Goal: Information Seeking & Learning: Learn about a topic

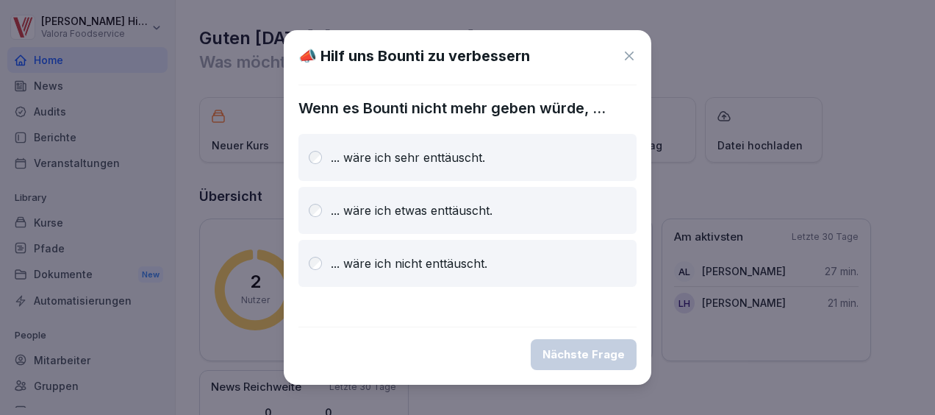
click at [633, 54] on icon at bounding box center [629, 56] width 15 height 15
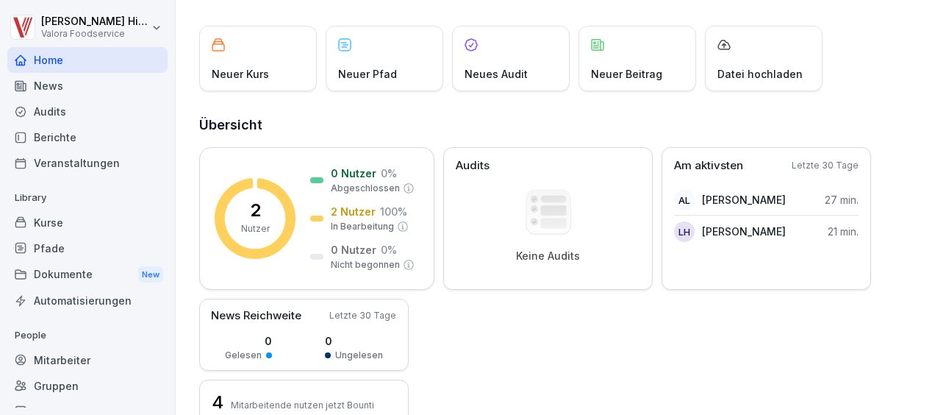
scroll to position [74, 0]
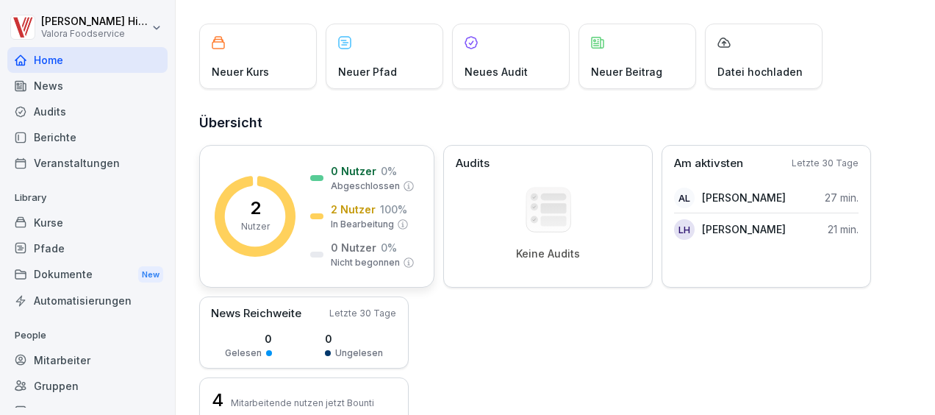
click at [350, 221] on p "In Bearbeitung" at bounding box center [362, 224] width 63 height 13
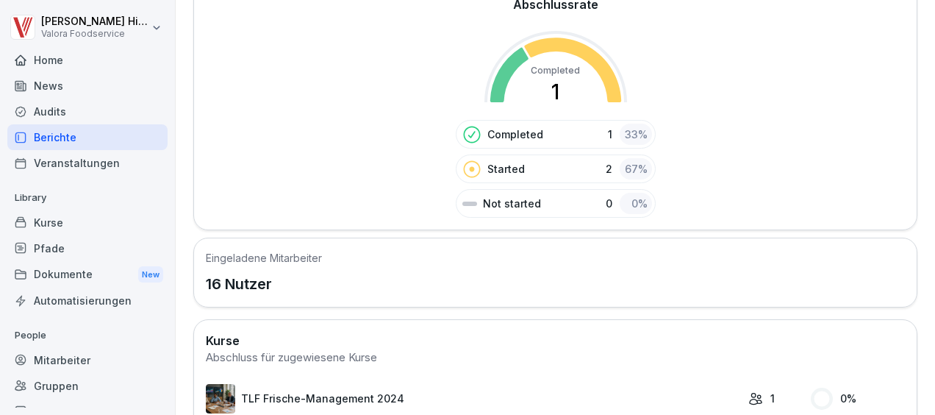
scroll to position [320, 0]
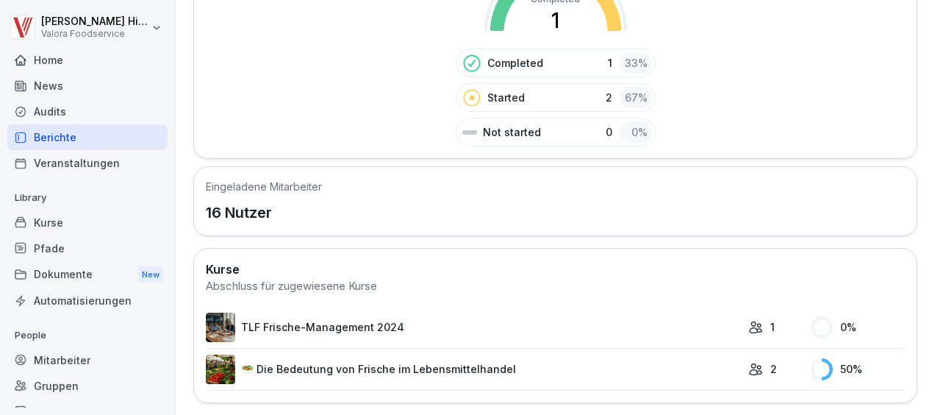
click at [447, 359] on link "🥗 Die Bedeutung von Frische im Lebensmittelhandel" at bounding box center [473, 368] width 535 height 29
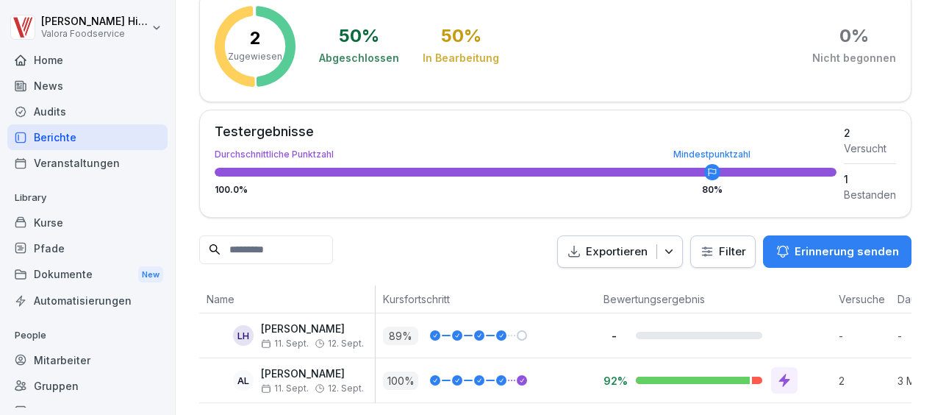
click at [63, 60] on div "Home" at bounding box center [87, 60] width 160 height 26
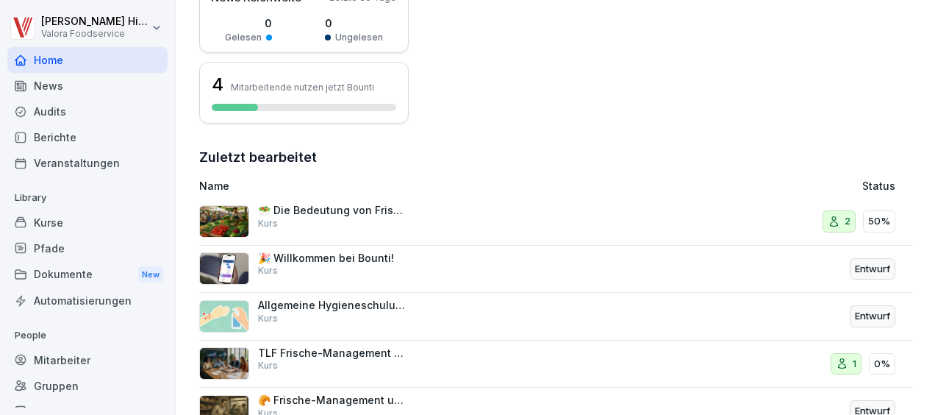
scroll to position [416, 0]
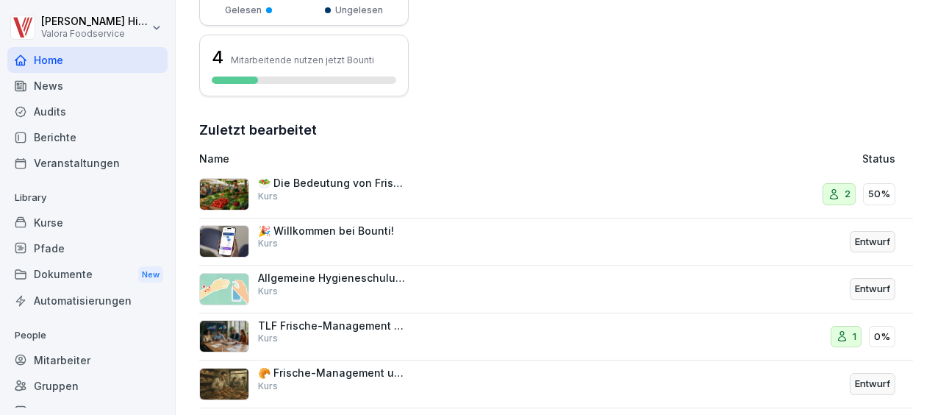
click at [401, 185] on p "🥗 Die Bedeutung von Frische im Lebensmittelhandel" at bounding box center [331, 182] width 147 height 13
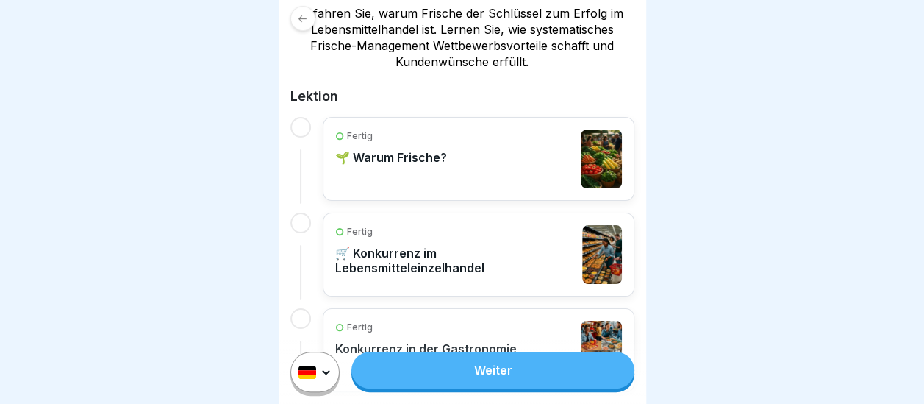
scroll to position [295, 0]
click at [501, 368] on link "Weiter" at bounding box center [492, 369] width 282 height 37
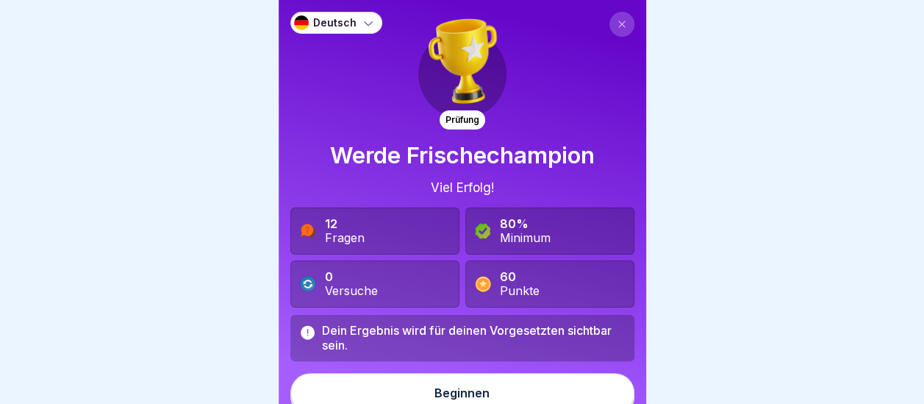
scroll to position [12, 0]
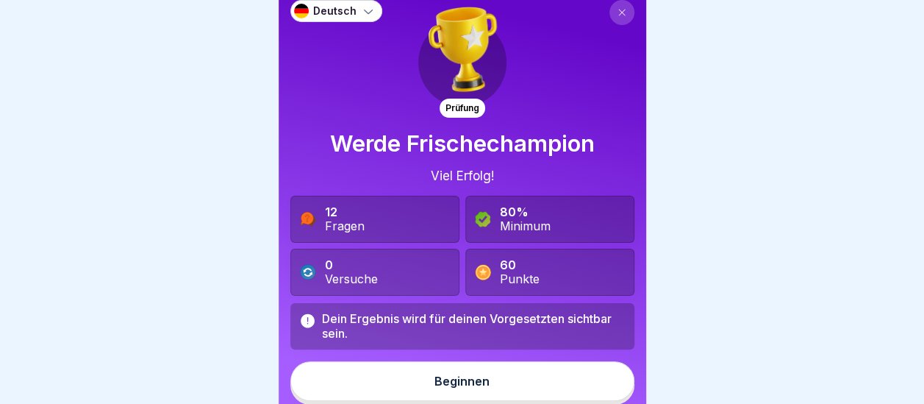
click at [455, 380] on div "Beginnen" at bounding box center [461, 380] width 55 height 13
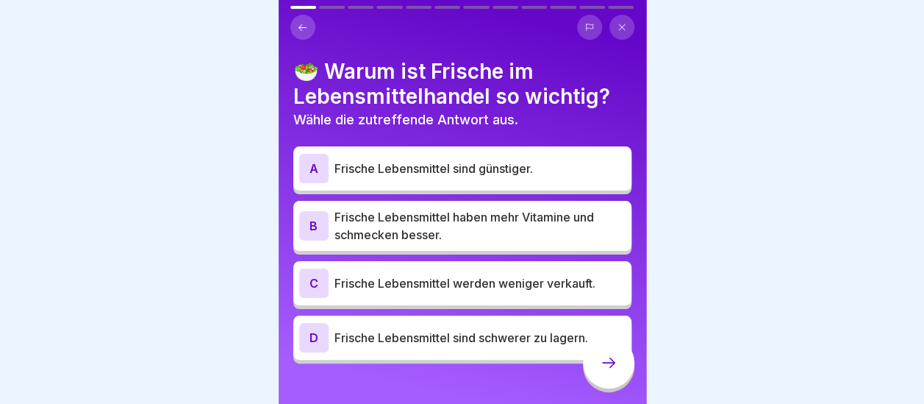
click at [515, 226] on p "Frische Lebensmittel haben mehr Vitamine und schmecken besser." at bounding box center [479, 225] width 291 height 35
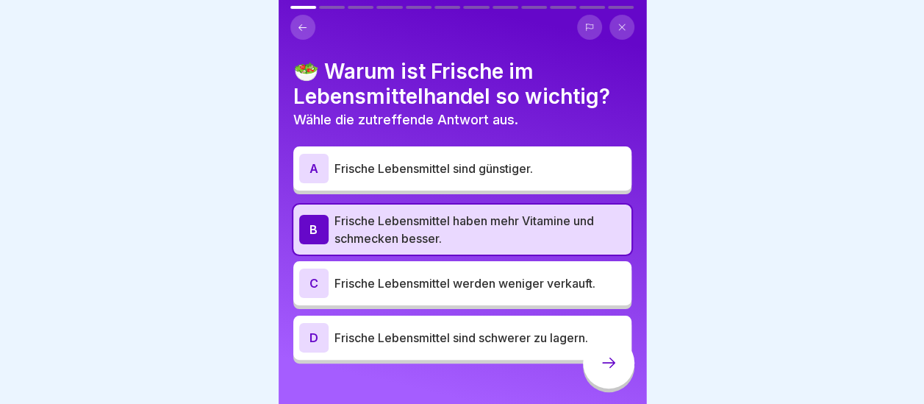
click at [440, 228] on p "Frische Lebensmittel haben mehr Vitamine und schmecken besser." at bounding box center [479, 229] width 291 height 35
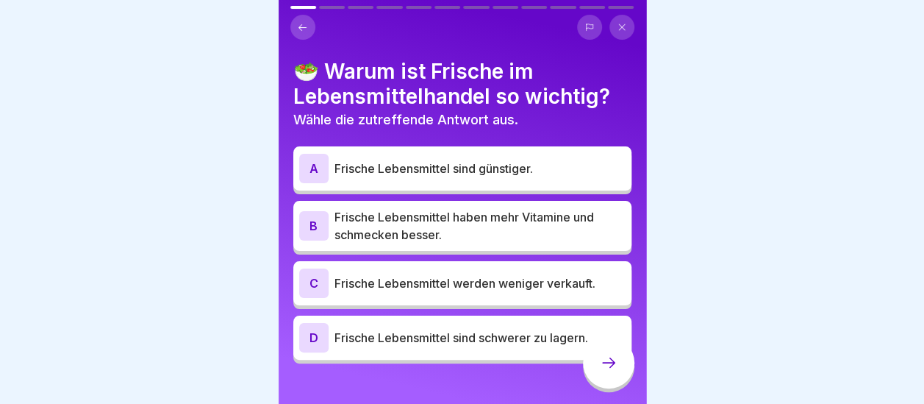
click at [504, 342] on p "Frische Lebensmittel sind schwerer zu lagern." at bounding box center [479, 338] width 291 height 18
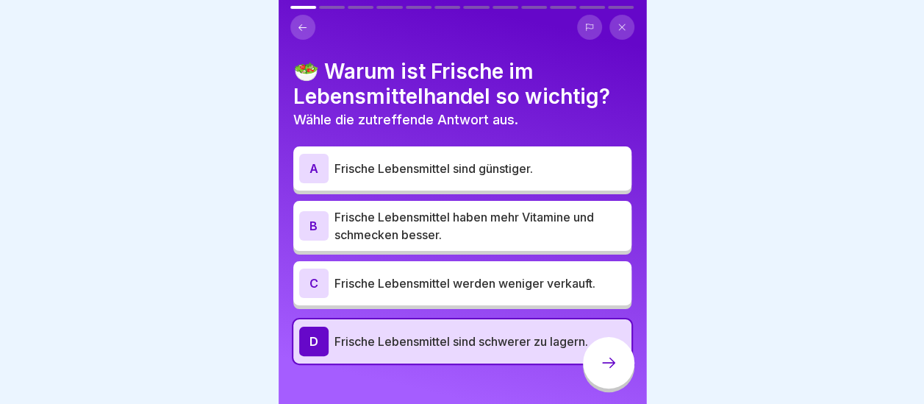
click at [617, 387] on div at bounding box center [608, 362] width 51 height 51
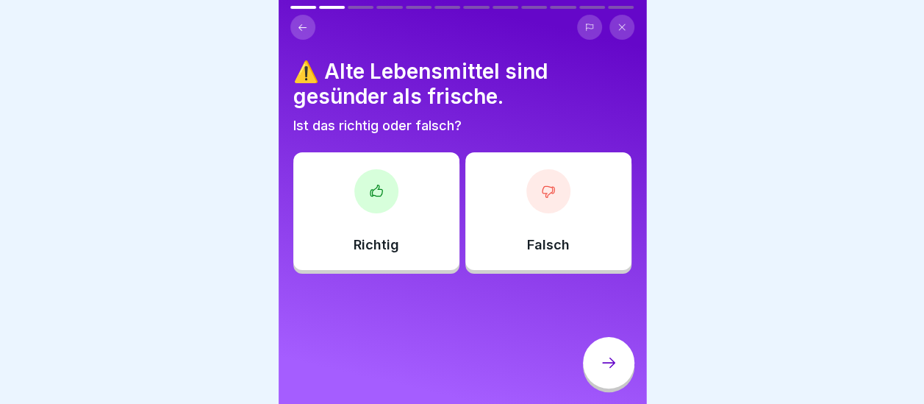
click at [540, 215] on div "Falsch" at bounding box center [548, 211] width 166 height 118
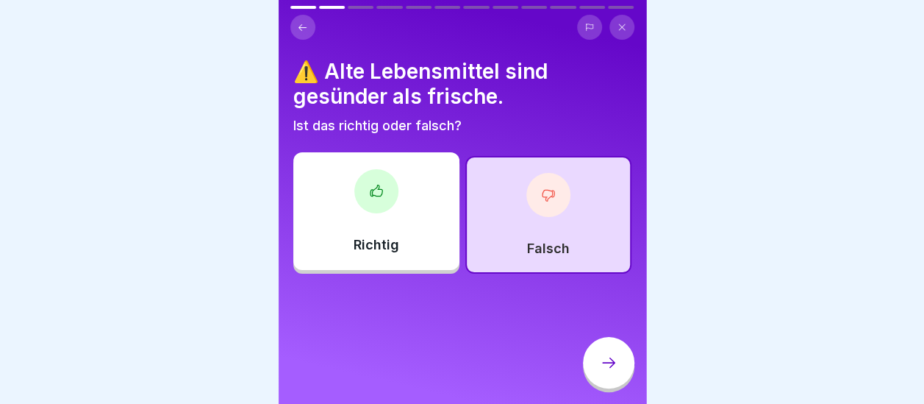
click at [601, 368] on icon at bounding box center [609, 363] width 18 height 18
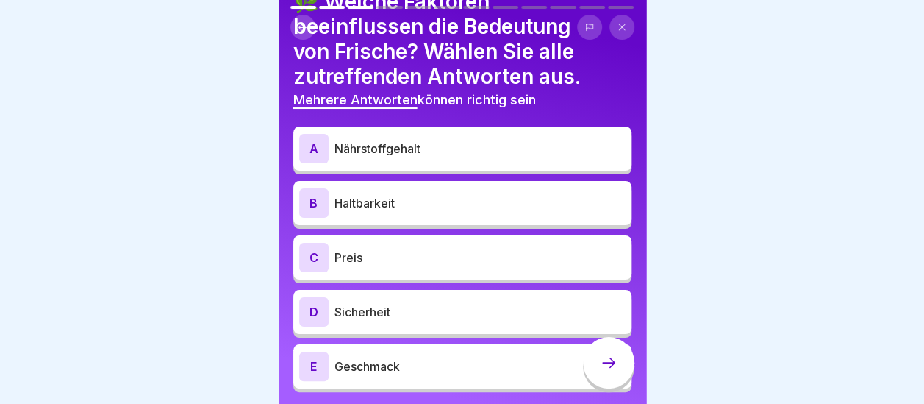
scroll to position [69, 0]
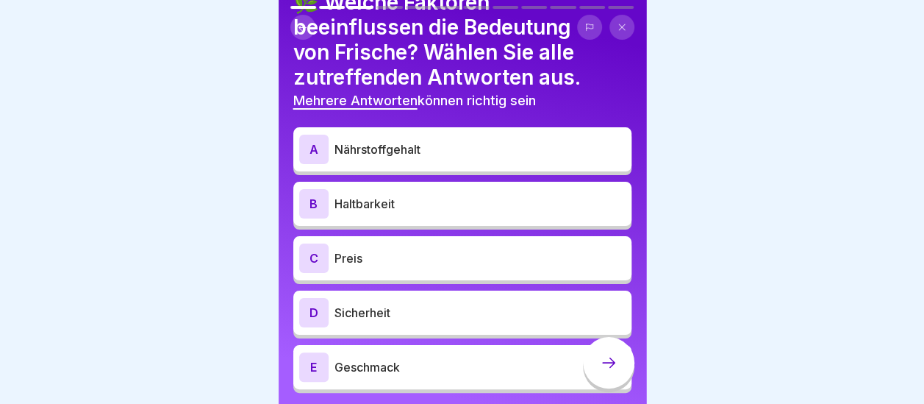
click at [401, 154] on p "Nährstoffgehalt" at bounding box center [479, 149] width 291 height 18
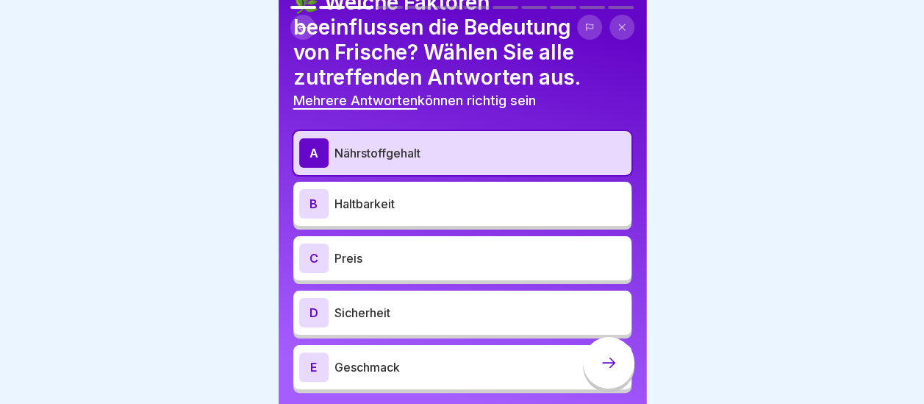
click at [397, 200] on p "Haltbarkeit" at bounding box center [479, 204] width 291 height 18
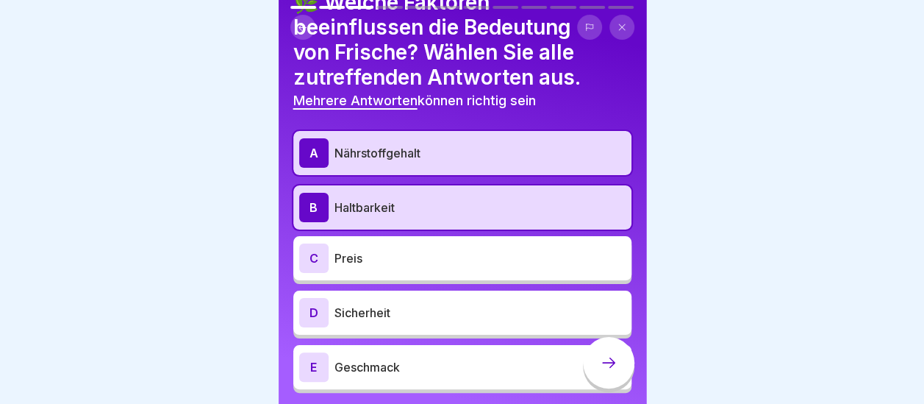
click at [390, 251] on p "Preis" at bounding box center [479, 258] width 291 height 18
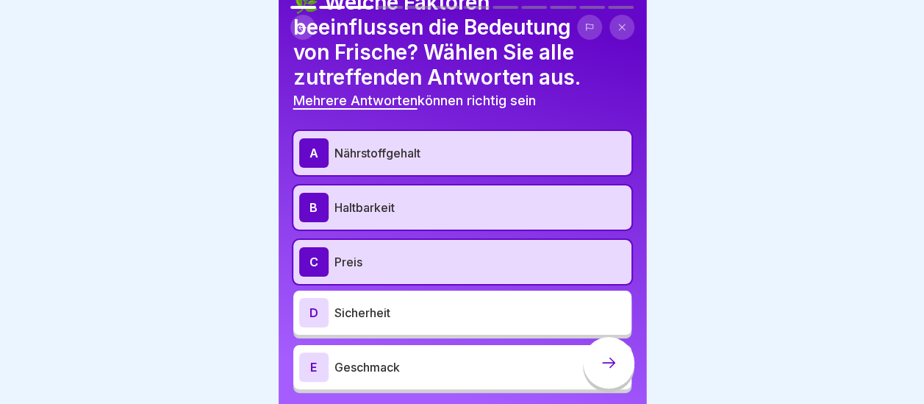
click at [403, 368] on p "Geschmack" at bounding box center [479, 367] width 291 height 18
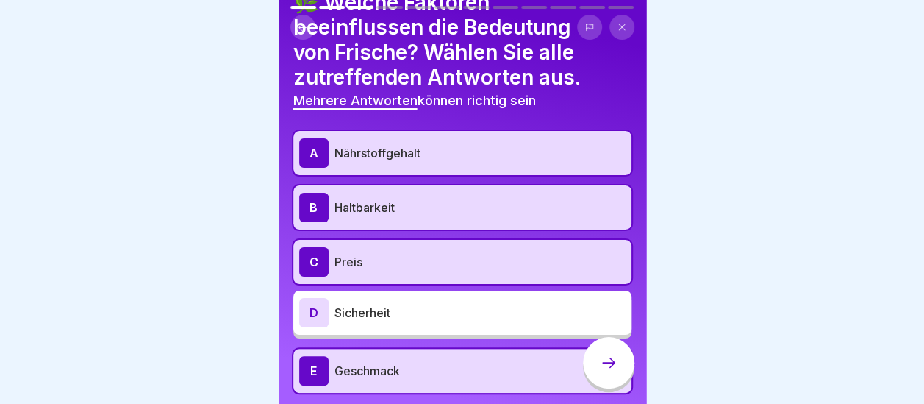
click at [403, 307] on p "Sicherheit" at bounding box center [479, 313] width 291 height 18
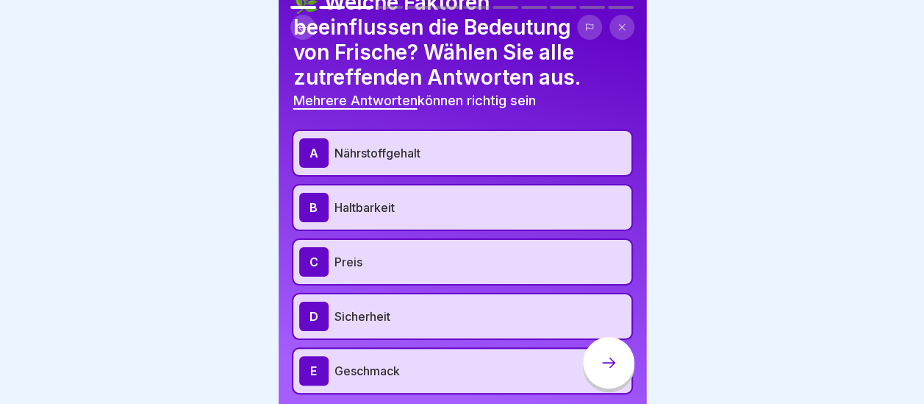
click at [601, 370] on icon at bounding box center [609, 363] width 18 height 18
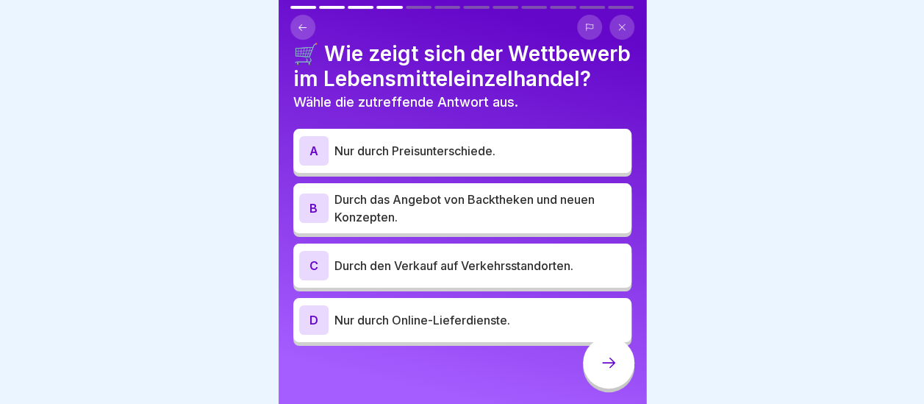
scroll to position [18, 0]
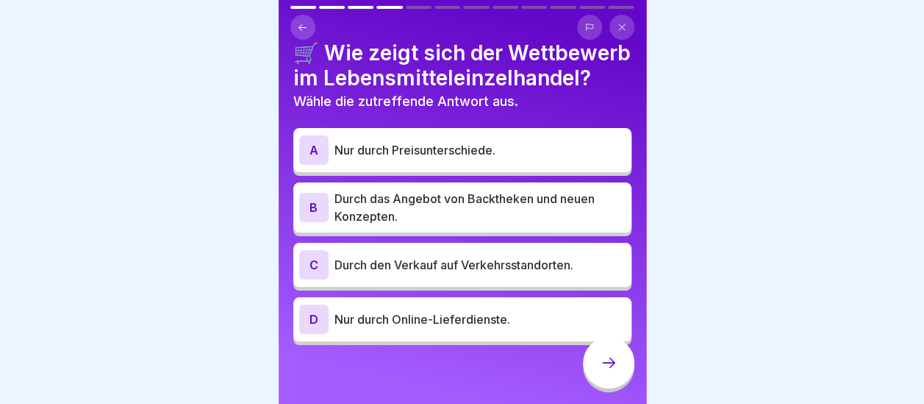
click at [459, 221] on p "Durch das Angebot von Backtheken und neuen Konzepten." at bounding box center [479, 207] width 291 height 35
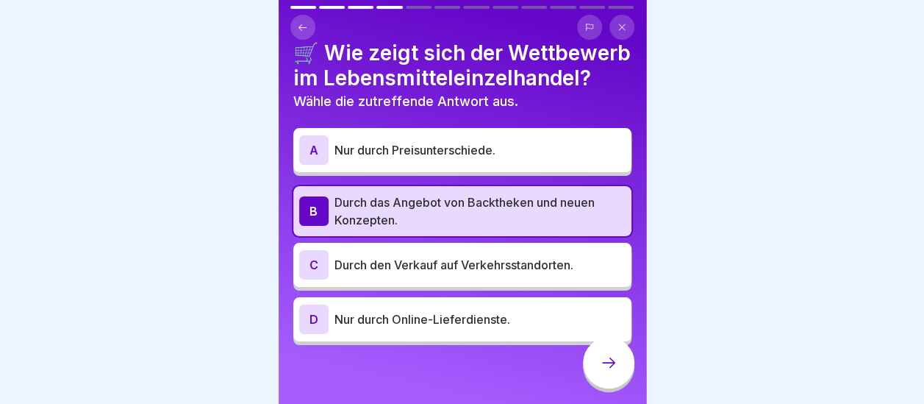
click at [396, 279] on div "C Durch den Verkauf auf Verkehrsstandorten." at bounding box center [462, 264] width 326 height 29
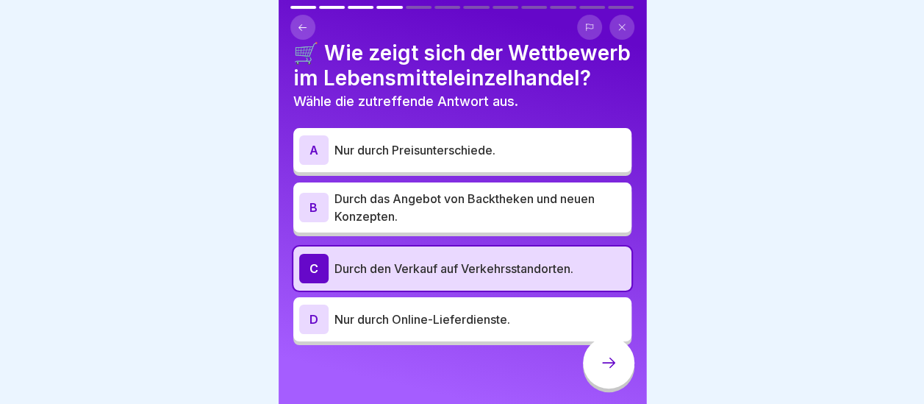
click at [441, 328] on p "Nur durch Online-Lieferdienste." at bounding box center [479, 319] width 291 height 18
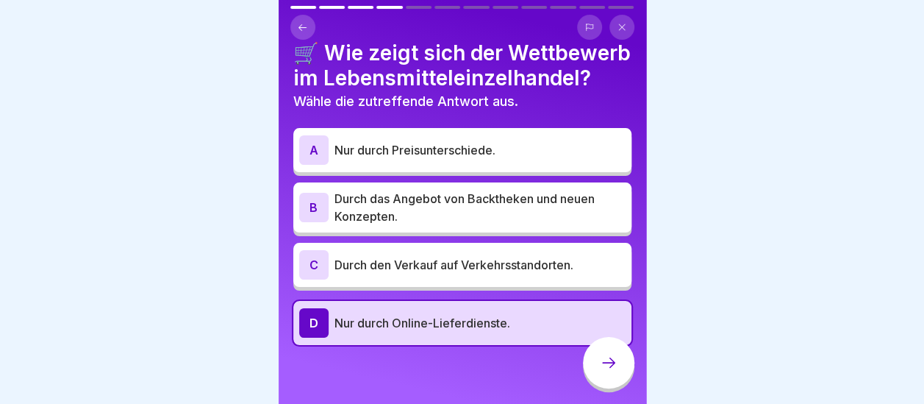
click at [441, 331] on p "Nur durch Online-Lieferdienste." at bounding box center [479, 323] width 291 height 18
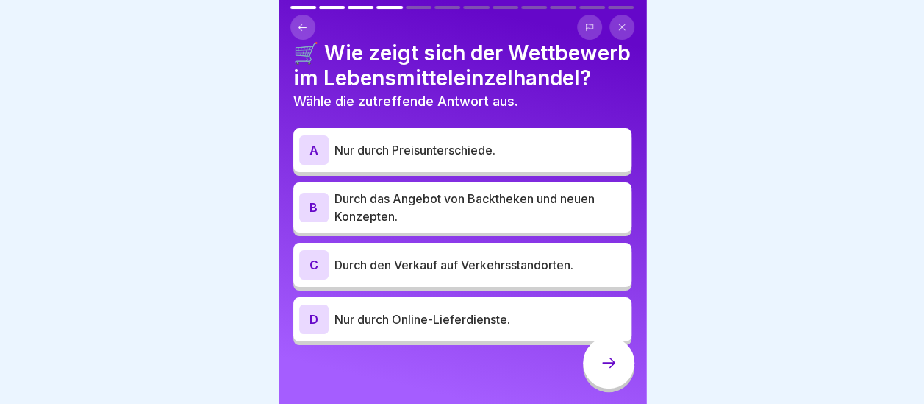
click at [434, 279] on div "C Durch den Verkauf auf Verkehrsstandorten." at bounding box center [462, 264] width 326 height 29
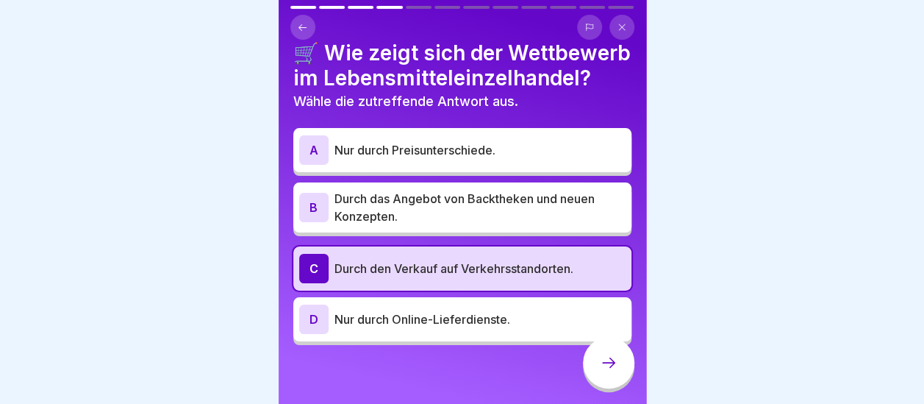
click at [427, 225] on p "Durch das Angebot von Backtheken und neuen Konzepten." at bounding box center [479, 207] width 291 height 35
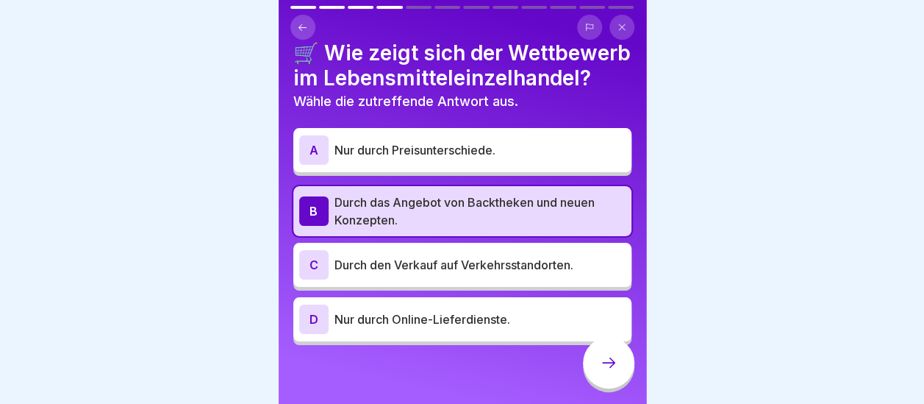
click at [612, 382] on div at bounding box center [608, 362] width 51 height 51
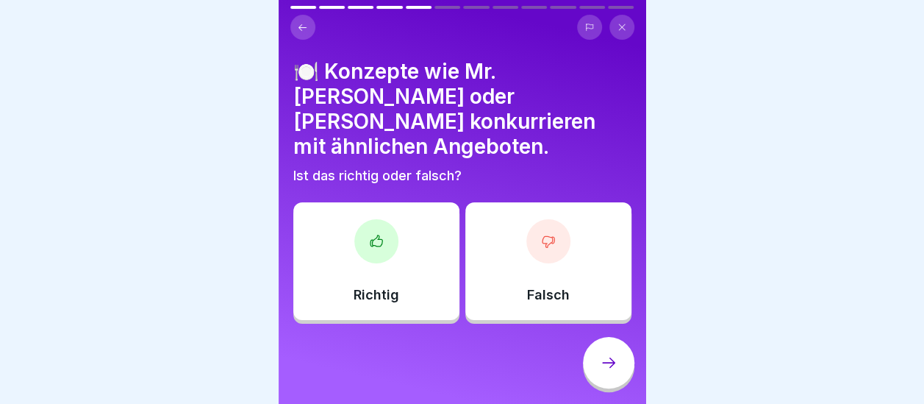
click at [394, 231] on div "Richtig" at bounding box center [376, 261] width 166 height 118
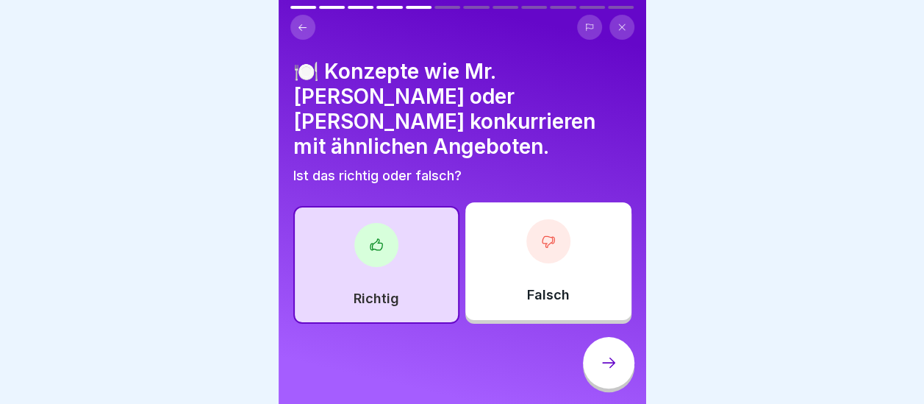
click at [609, 371] on icon at bounding box center [609, 363] width 18 height 18
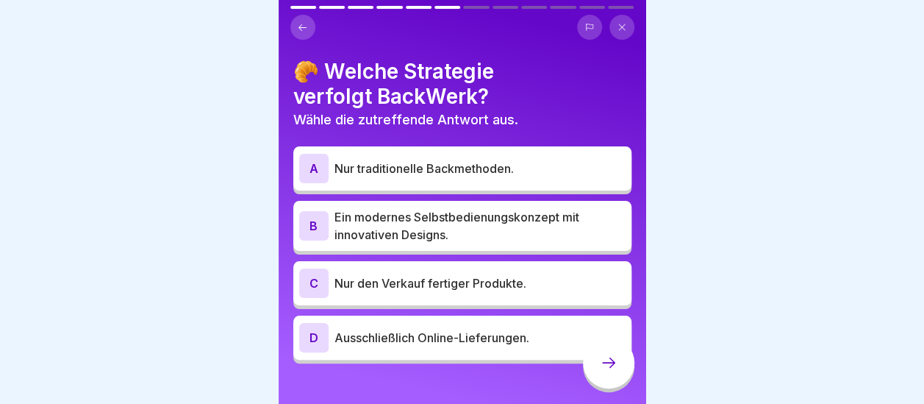
click at [462, 228] on p "Ein modernes Selbstbedienungskonzept mit innovativen Designs." at bounding box center [479, 225] width 291 height 35
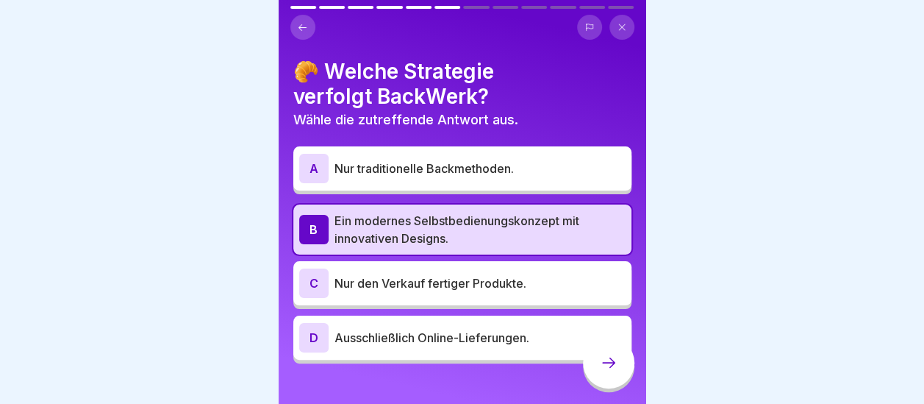
click at [598, 370] on div at bounding box center [608, 362] width 51 height 51
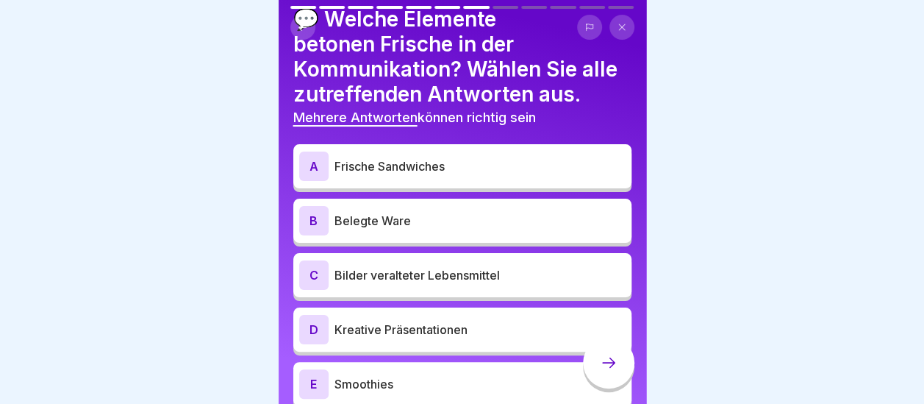
scroll to position [53, 0]
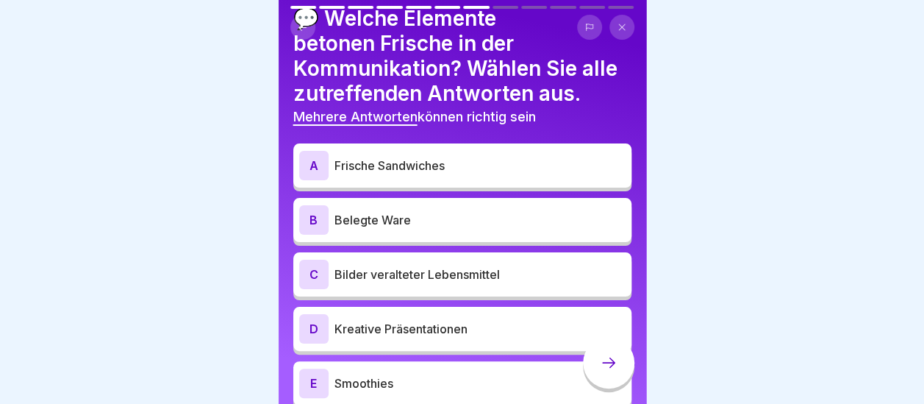
click at [474, 176] on div "A Frische Sandwiches" at bounding box center [462, 165] width 326 height 29
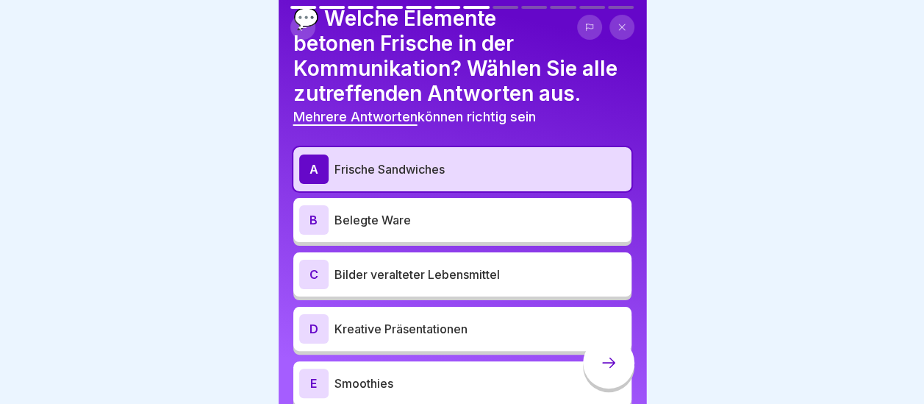
click at [441, 229] on div "B Belegte Ware" at bounding box center [462, 219] width 326 height 29
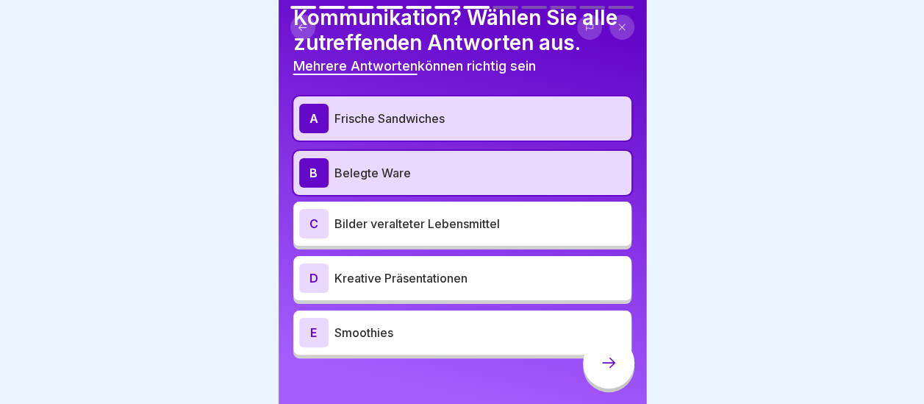
scroll to position [116, 0]
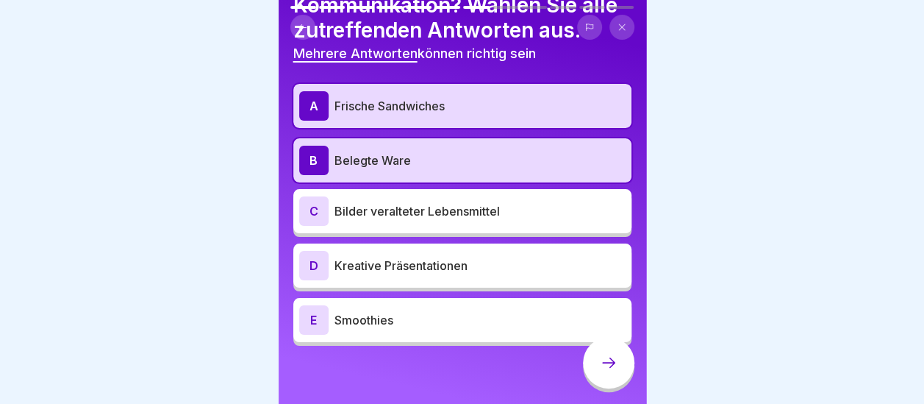
click at [466, 269] on p "Kreative Präsentationen" at bounding box center [479, 266] width 291 height 18
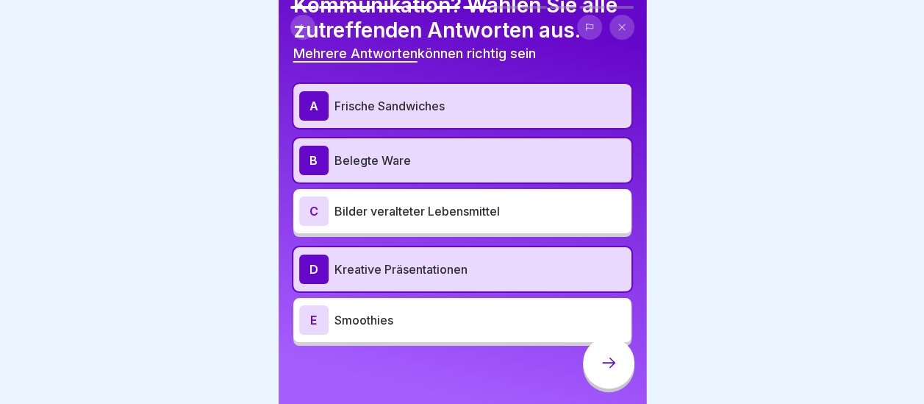
click at [447, 318] on p "Smoothies" at bounding box center [479, 320] width 291 height 18
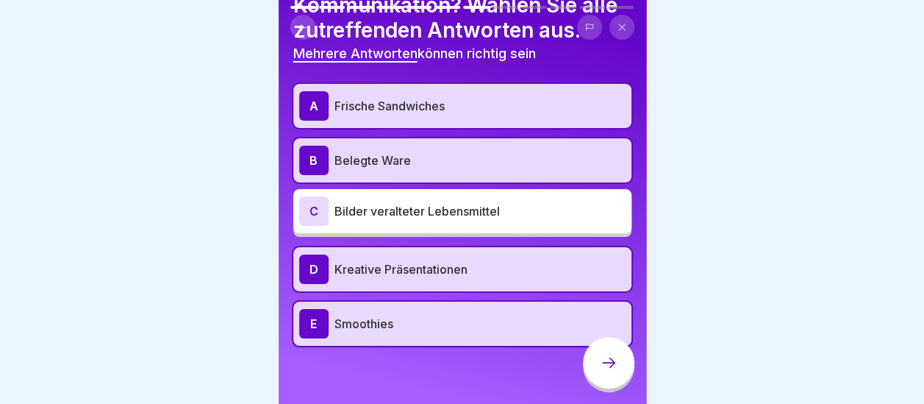
click at [620, 359] on div at bounding box center [608, 362] width 51 height 51
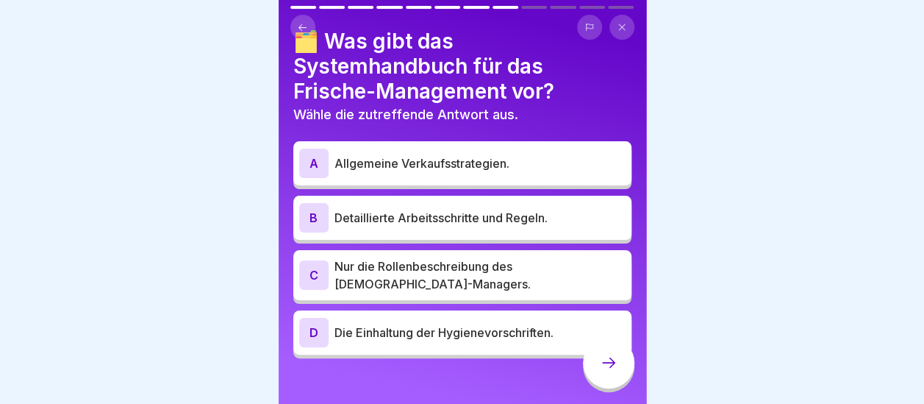
scroll to position [32, 0]
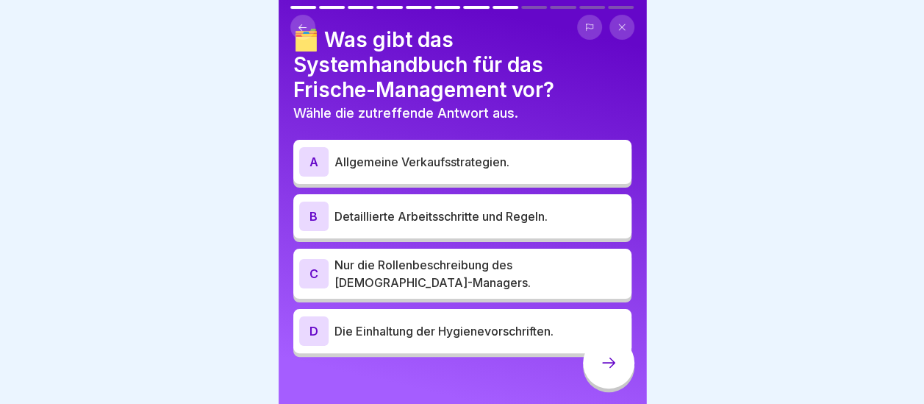
click at [495, 219] on p "Detaillierte Arbeitsschritte und Regeln." at bounding box center [479, 216] width 291 height 18
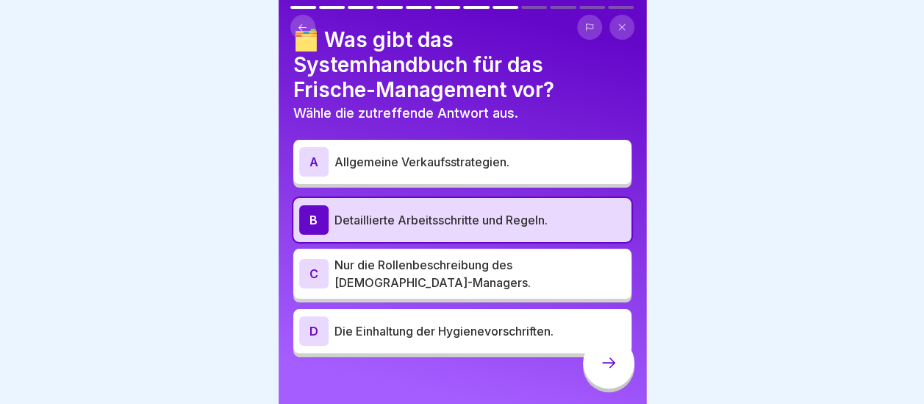
click at [497, 337] on p "Die Einhaltung der Hygienevorschriften." at bounding box center [479, 331] width 291 height 18
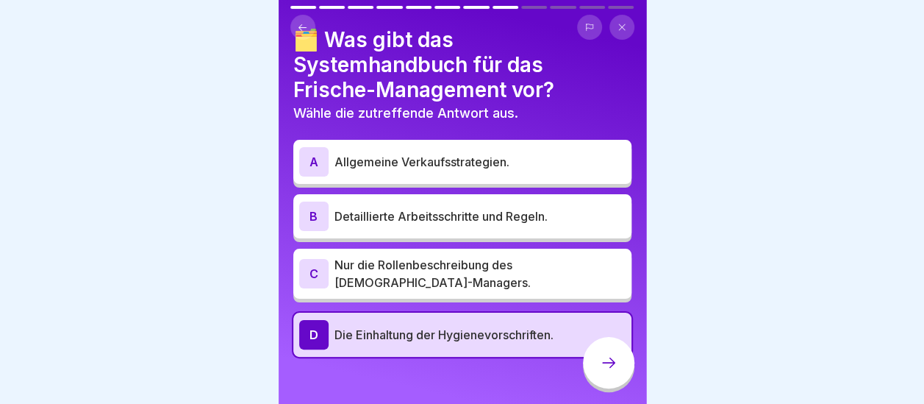
click at [484, 215] on p "Detaillierte Arbeitsschritte und Regeln." at bounding box center [479, 216] width 291 height 18
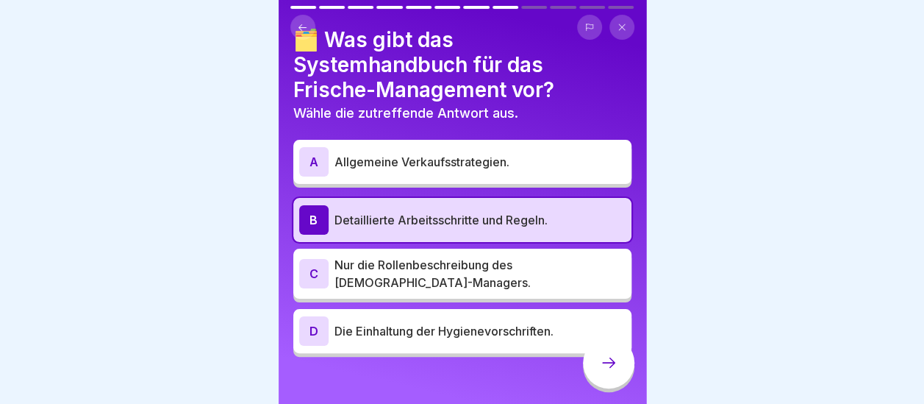
click at [612, 371] on icon at bounding box center [609, 363] width 18 height 18
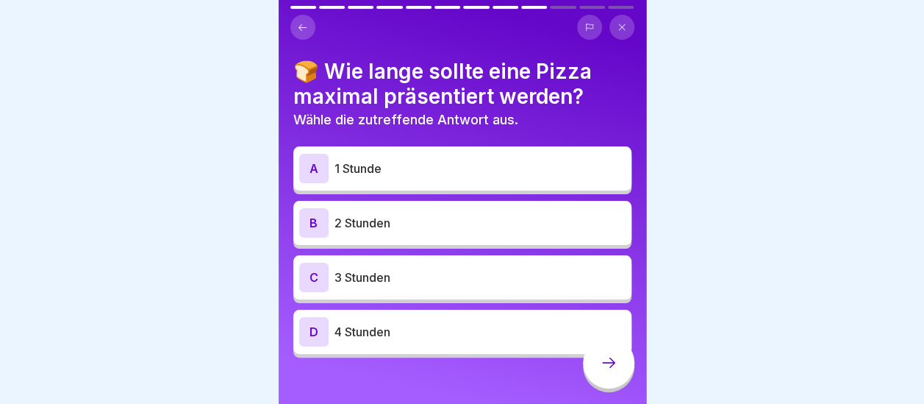
click at [456, 172] on p "1 Stunde" at bounding box center [479, 169] width 291 height 18
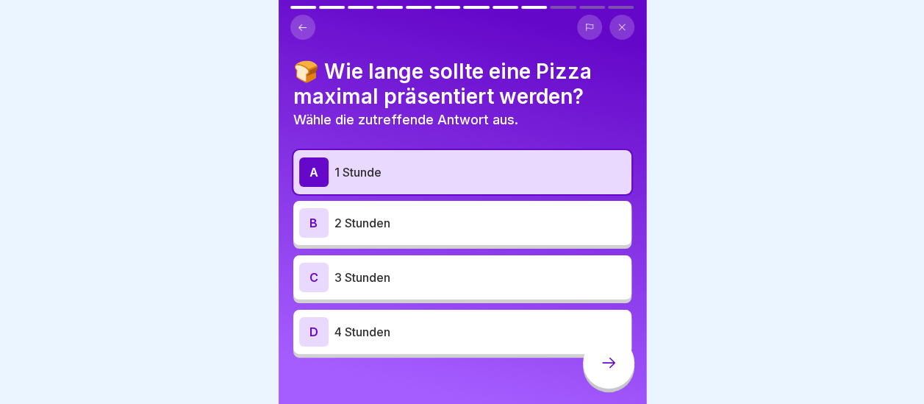
click at [614, 368] on icon at bounding box center [609, 363] width 18 height 18
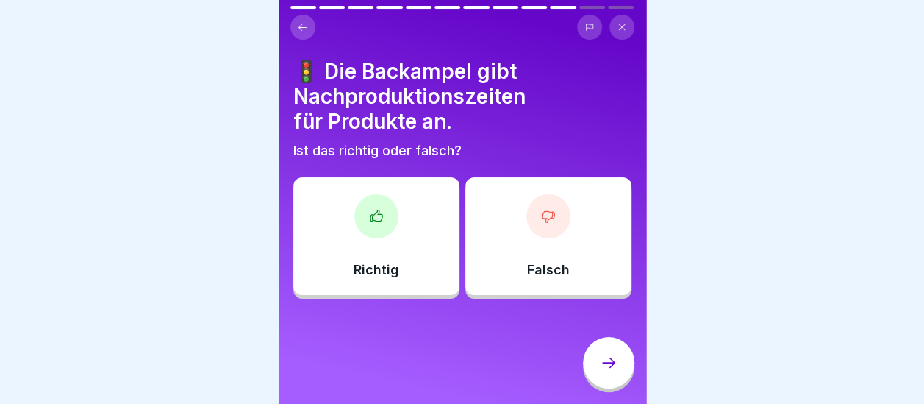
click at [381, 222] on div at bounding box center [376, 216] width 44 height 44
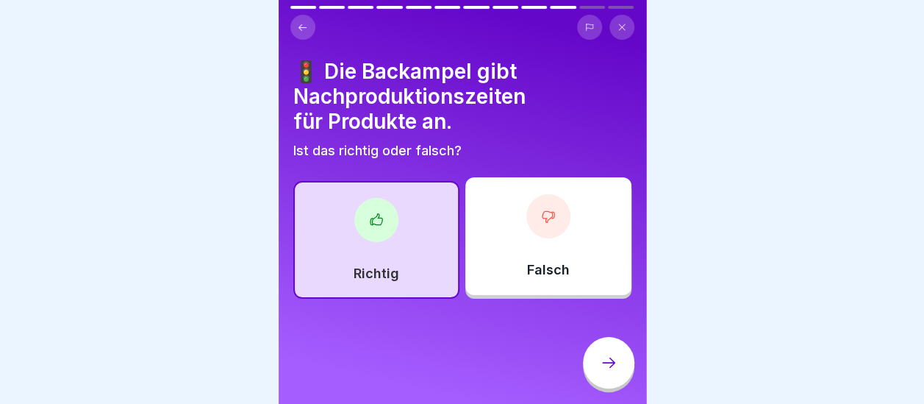
click at [612, 371] on icon at bounding box center [609, 363] width 18 height 18
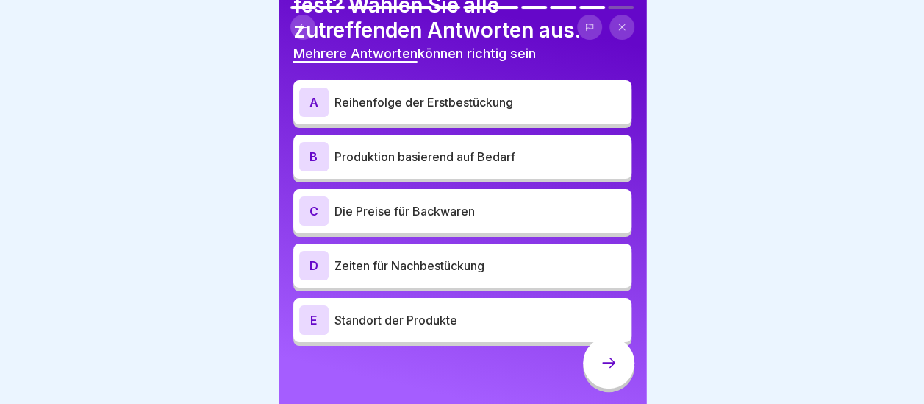
scroll to position [116, 0]
click at [497, 96] on p "Reihenfolge der Erstbestückung" at bounding box center [479, 102] width 291 height 18
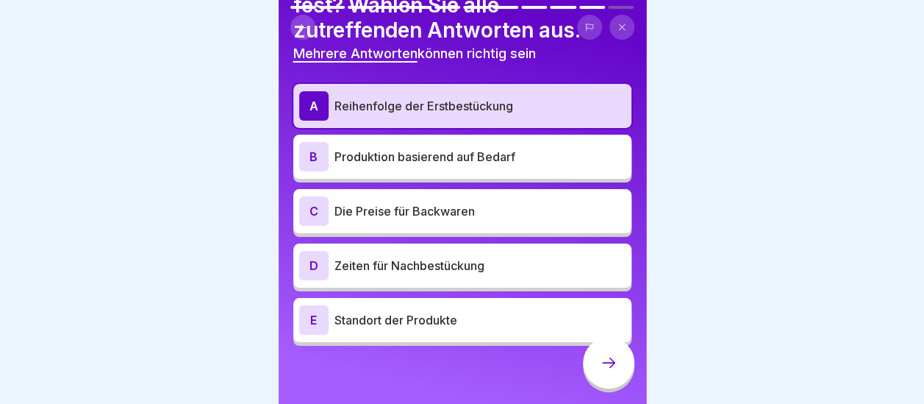
click at [526, 168] on div "B Produktion basierend auf Bedarf" at bounding box center [462, 156] width 326 height 29
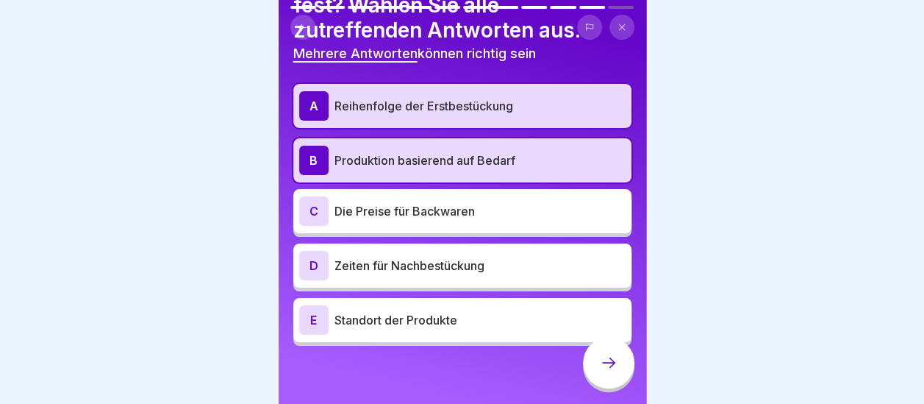
click at [508, 267] on p "Zeiten für Nachbestückung" at bounding box center [479, 266] width 291 height 18
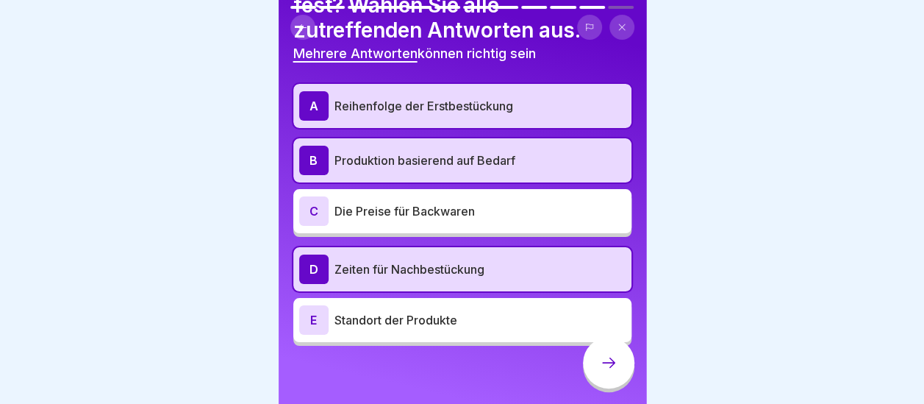
click at [587, 379] on div at bounding box center [608, 362] width 51 height 51
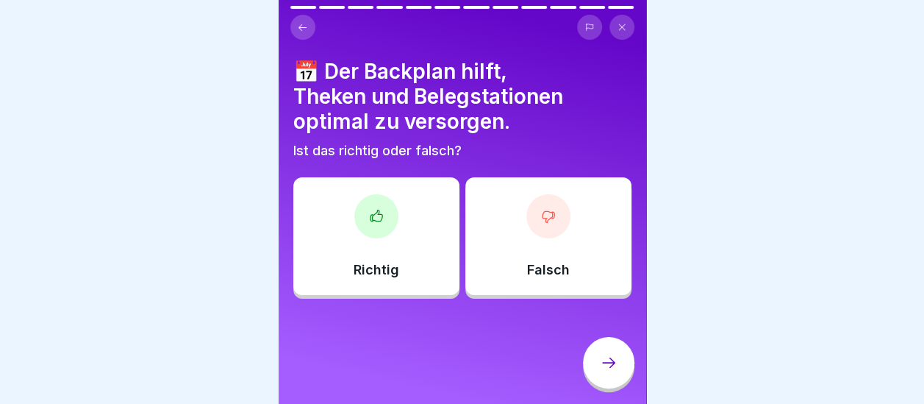
click at [393, 238] on div "Richtig" at bounding box center [376, 236] width 166 height 118
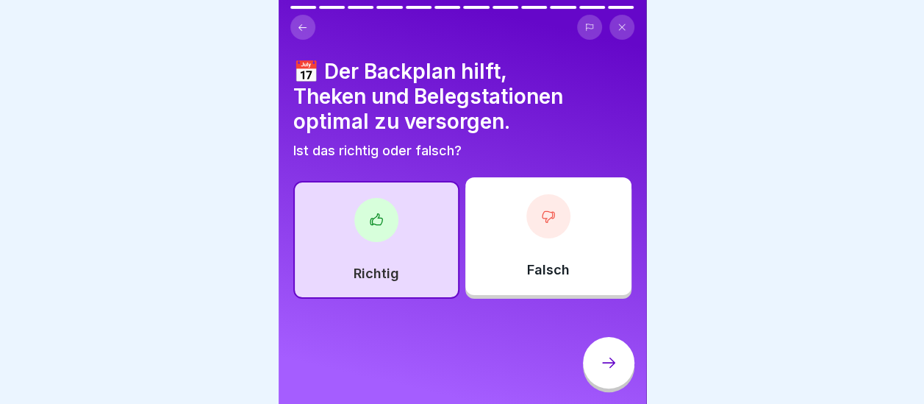
click at [628, 385] on div at bounding box center [608, 362] width 51 height 51
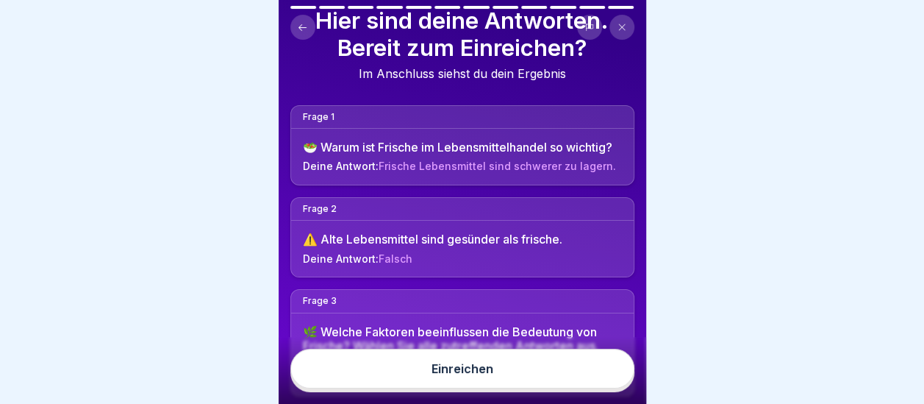
scroll to position [53, 0]
click at [495, 382] on button "Einreichen" at bounding box center [462, 368] width 344 height 40
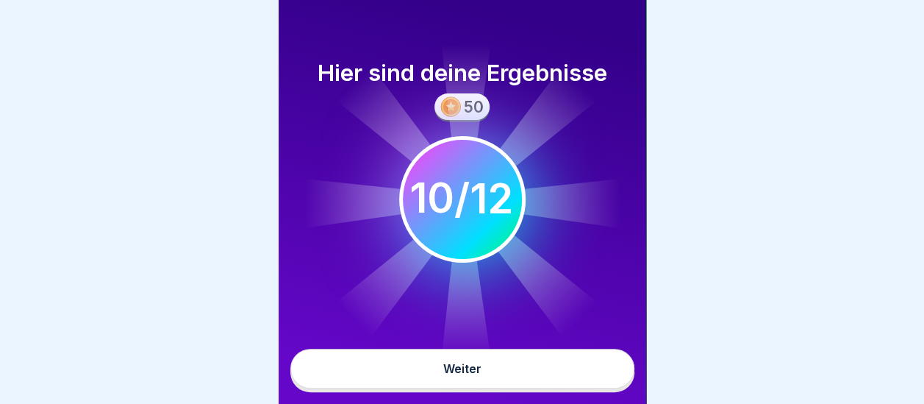
click at [471, 375] on div "Weiter" at bounding box center [462, 368] width 38 height 13
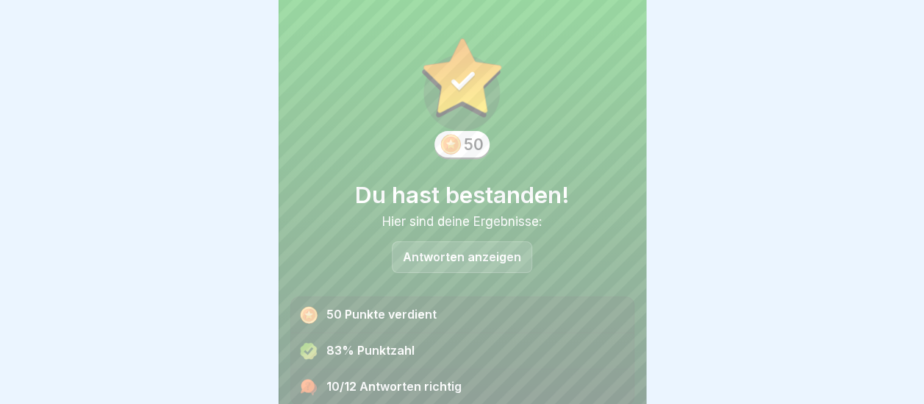
scroll to position [55, 0]
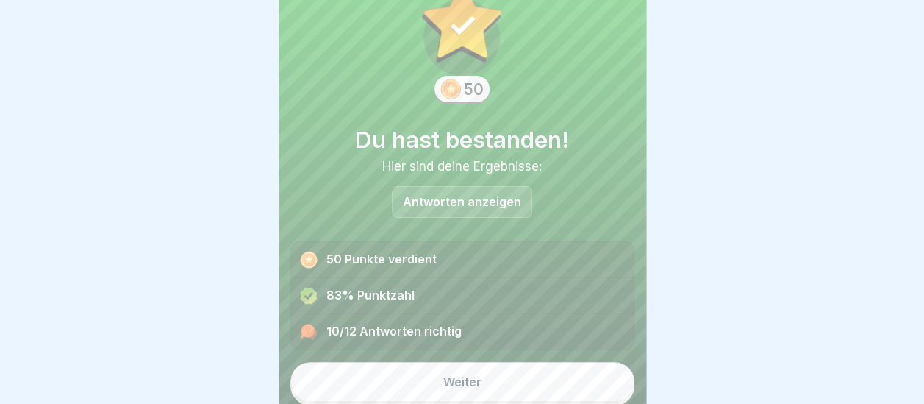
click at [443, 379] on div "Weiter" at bounding box center [462, 381] width 38 height 13
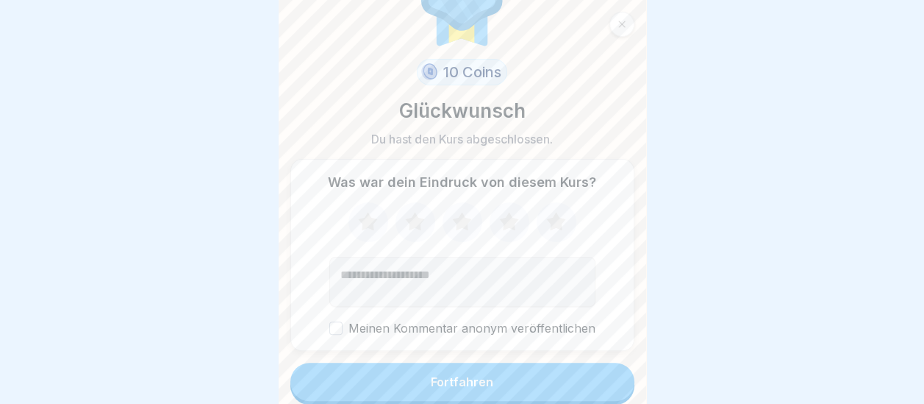
scroll to position [11, 0]
click at [548, 212] on icon at bounding box center [555, 221] width 19 height 18
click at [510, 374] on button "Fortfahren" at bounding box center [462, 381] width 344 height 38
